Goal: Find specific page/section: Locate a particular part of the current website

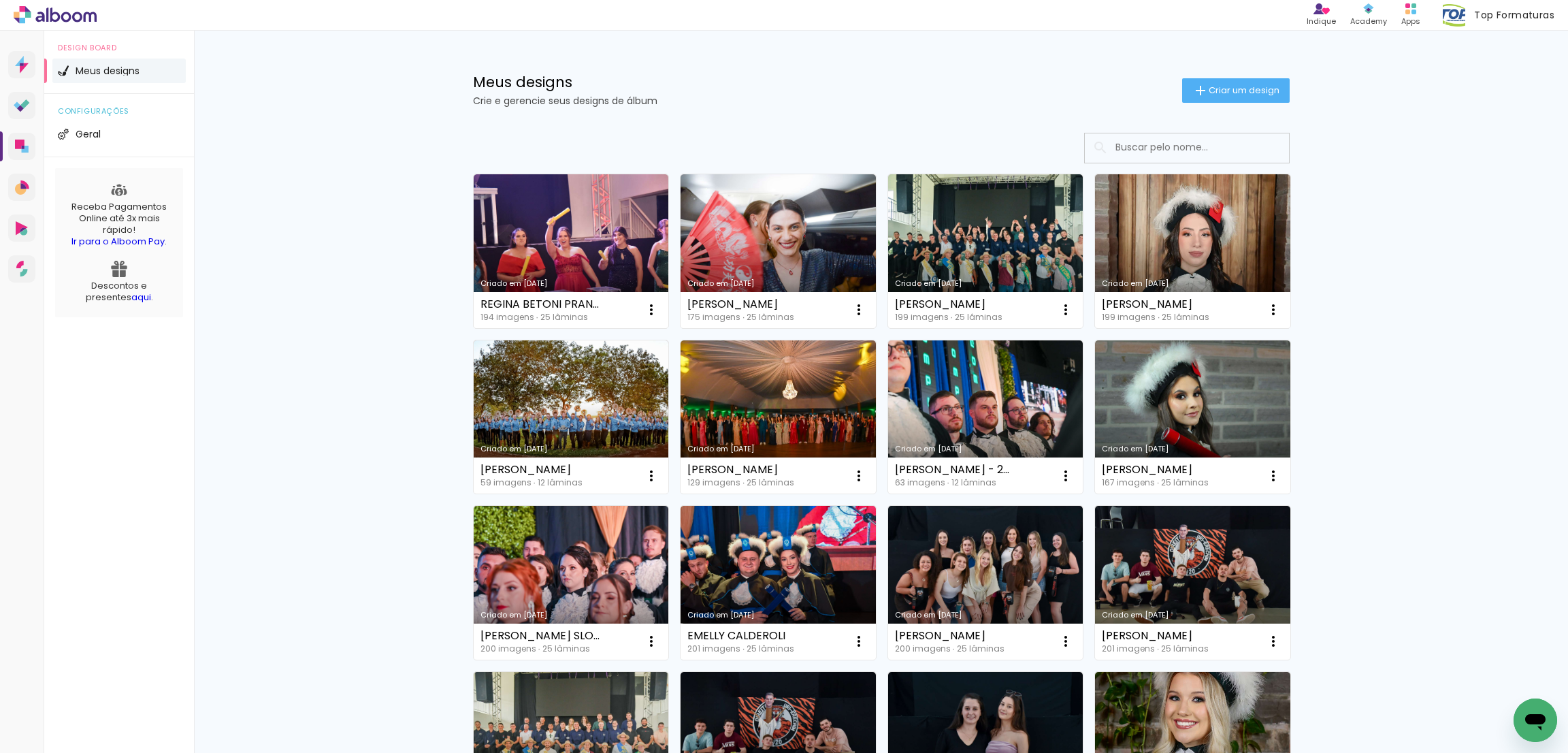
click at [1182, 150] on input at bounding box center [1205, 147] width 194 height 28
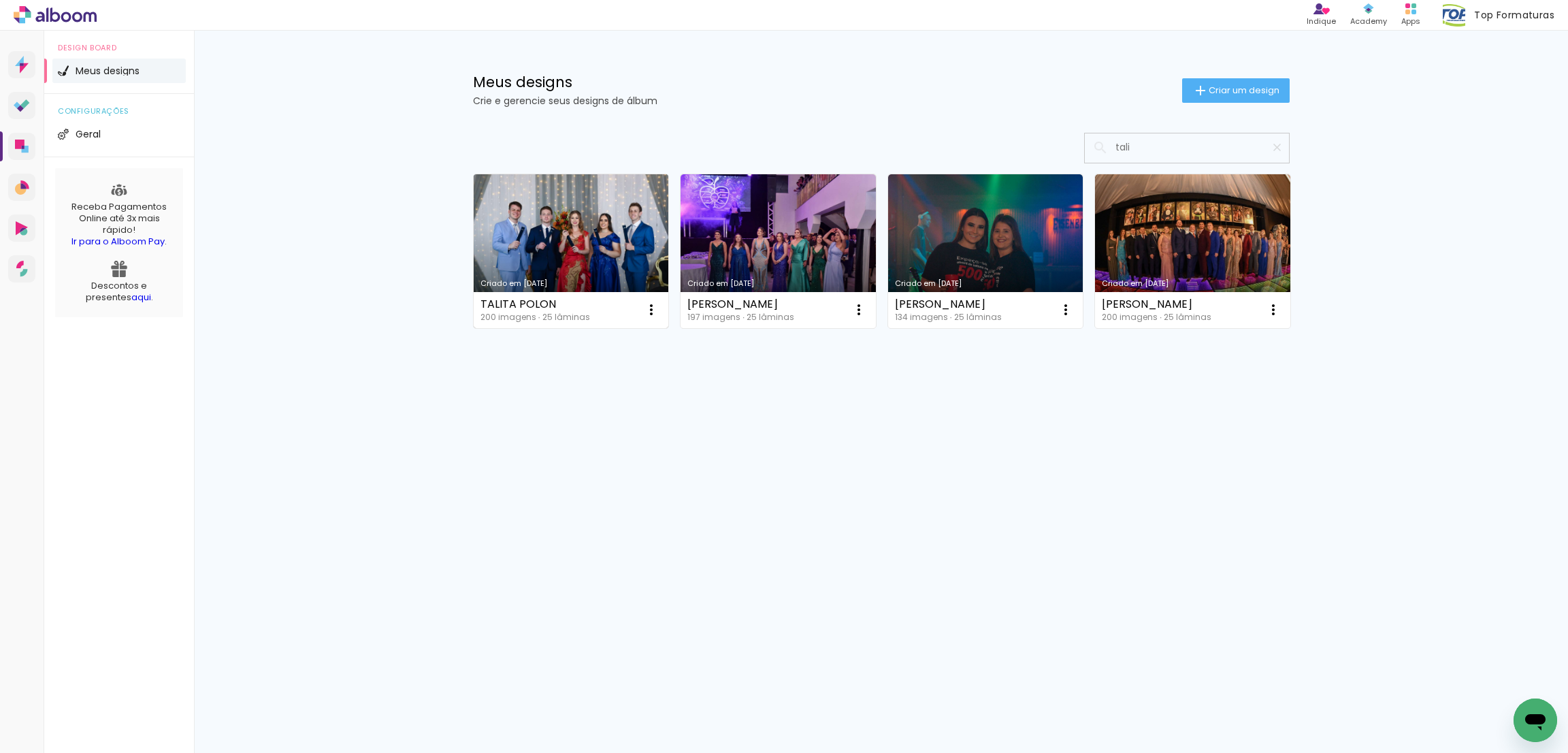
type input "tali"
type paper-input "tali"
click at [591, 216] on link "Criado em [DATE]" at bounding box center [571, 251] width 195 height 154
